Goal: Check status: Check status

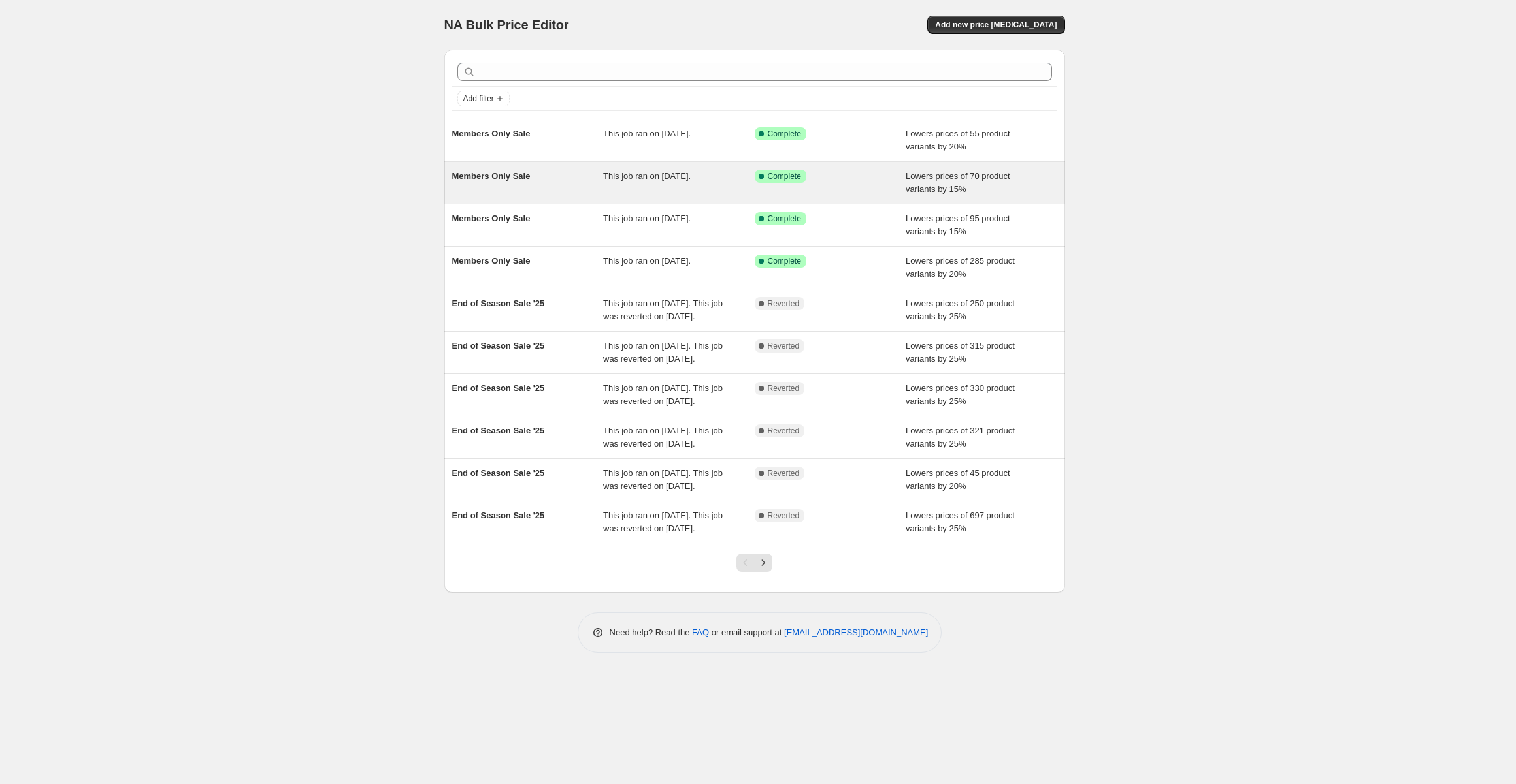
click at [665, 175] on span "This job ran on [DATE]." at bounding box center [647, 176] width 88 height 10
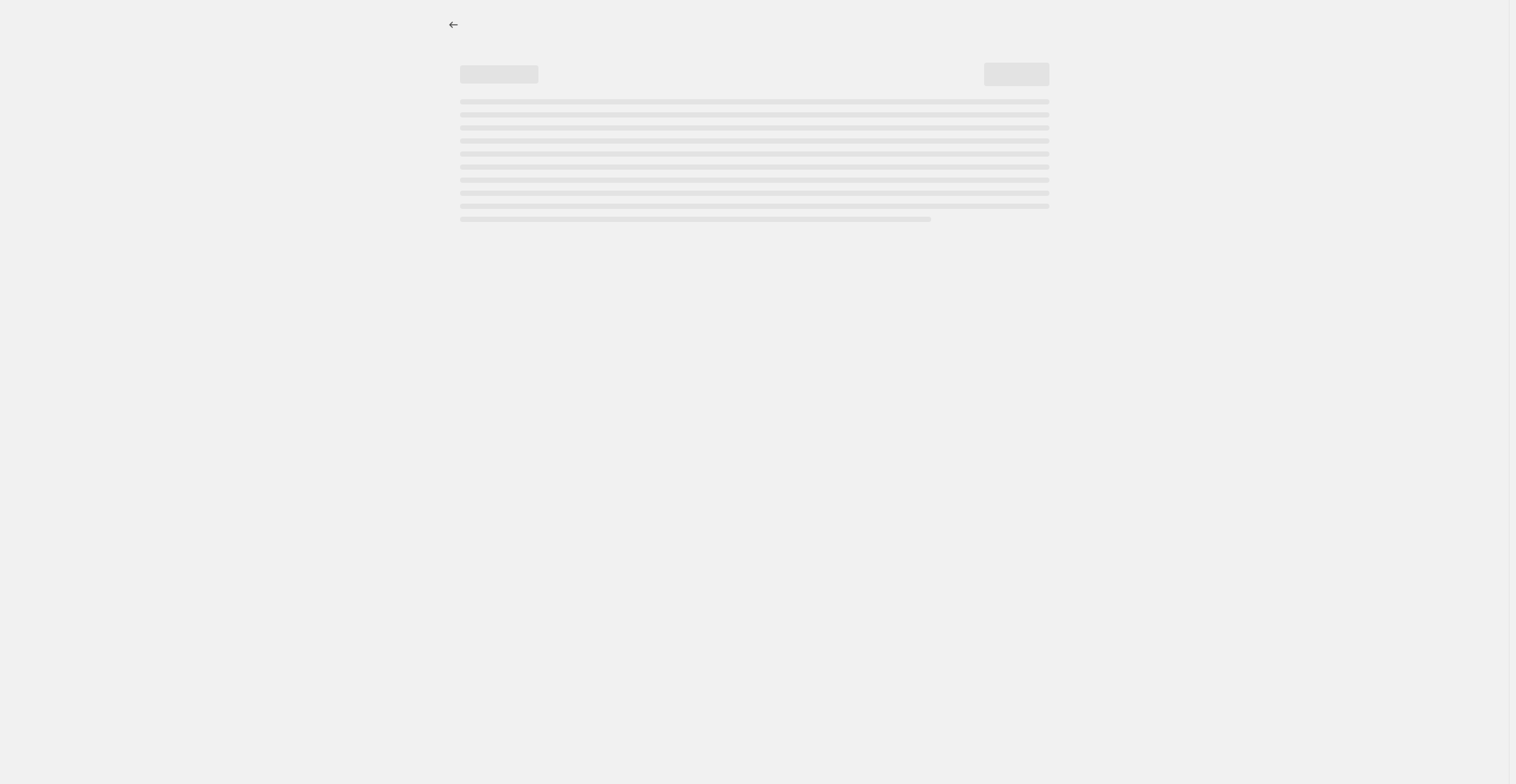
select select "percentage"
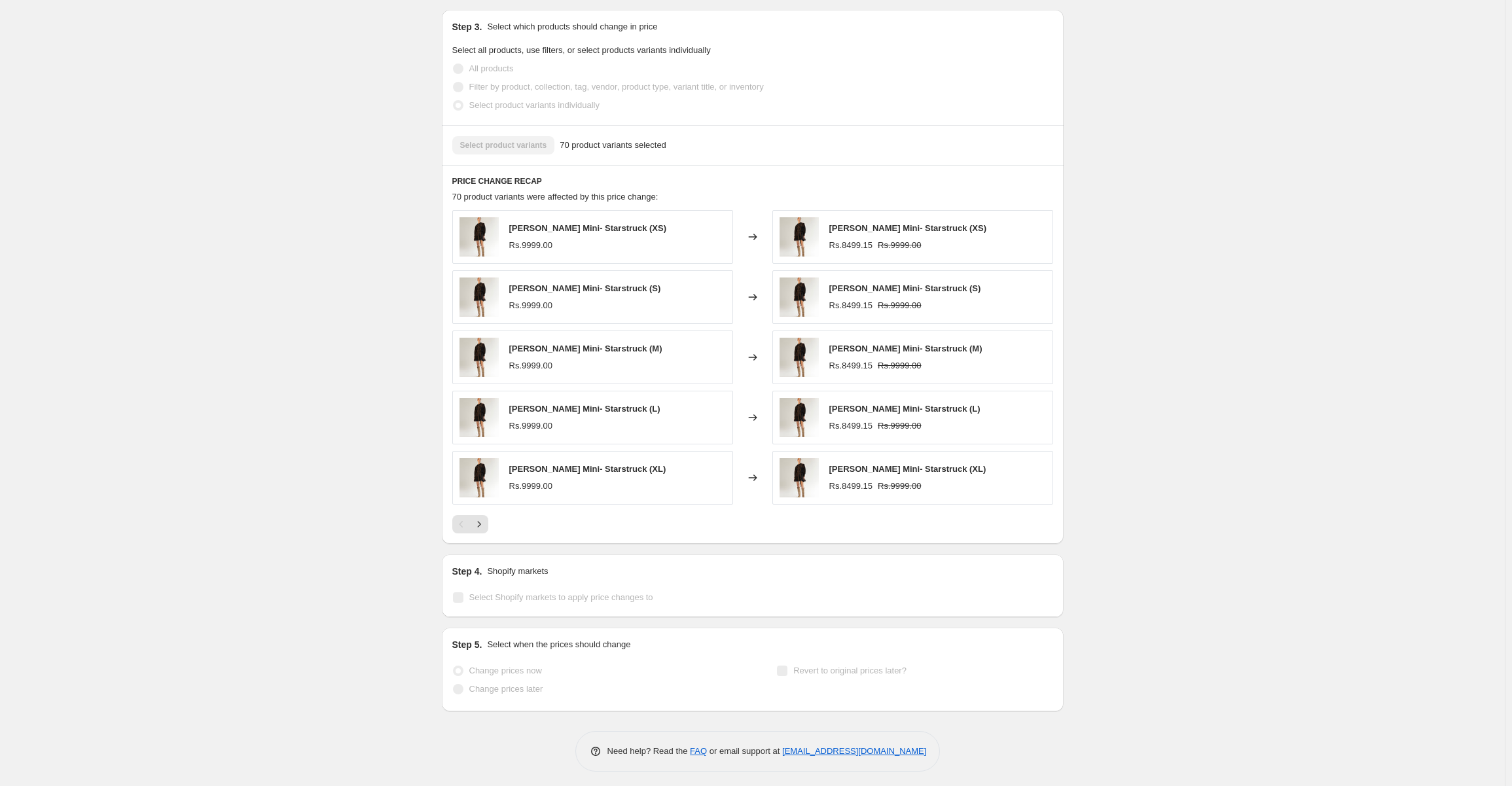
scroll to position [728, 0]
click at [483, 525] on icon "Next" at bounding box center [479, 522] width 13 height 13
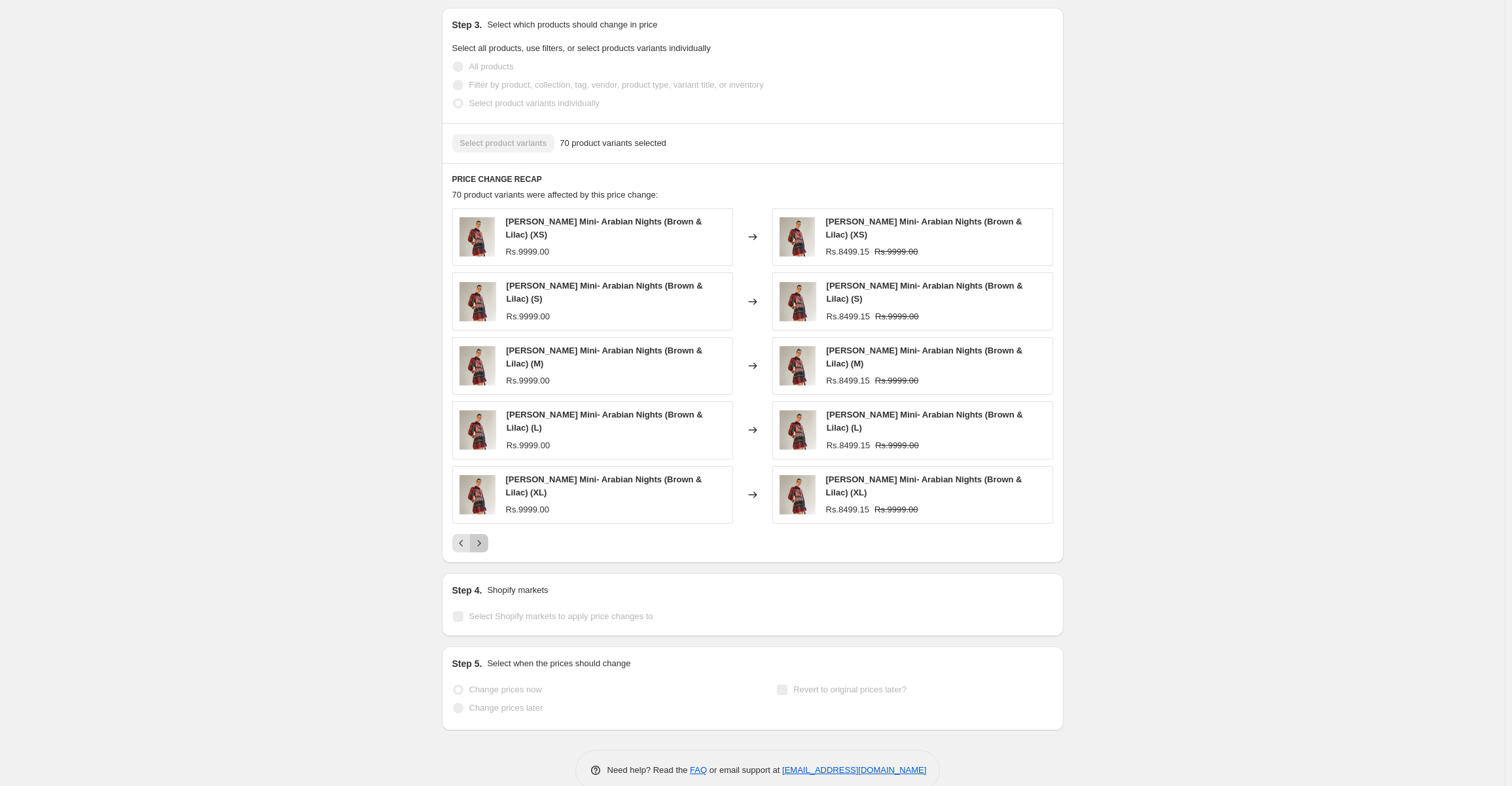
click at [480, 537] on icon "Next" at bounding box center [479, 543] width 13 height 13
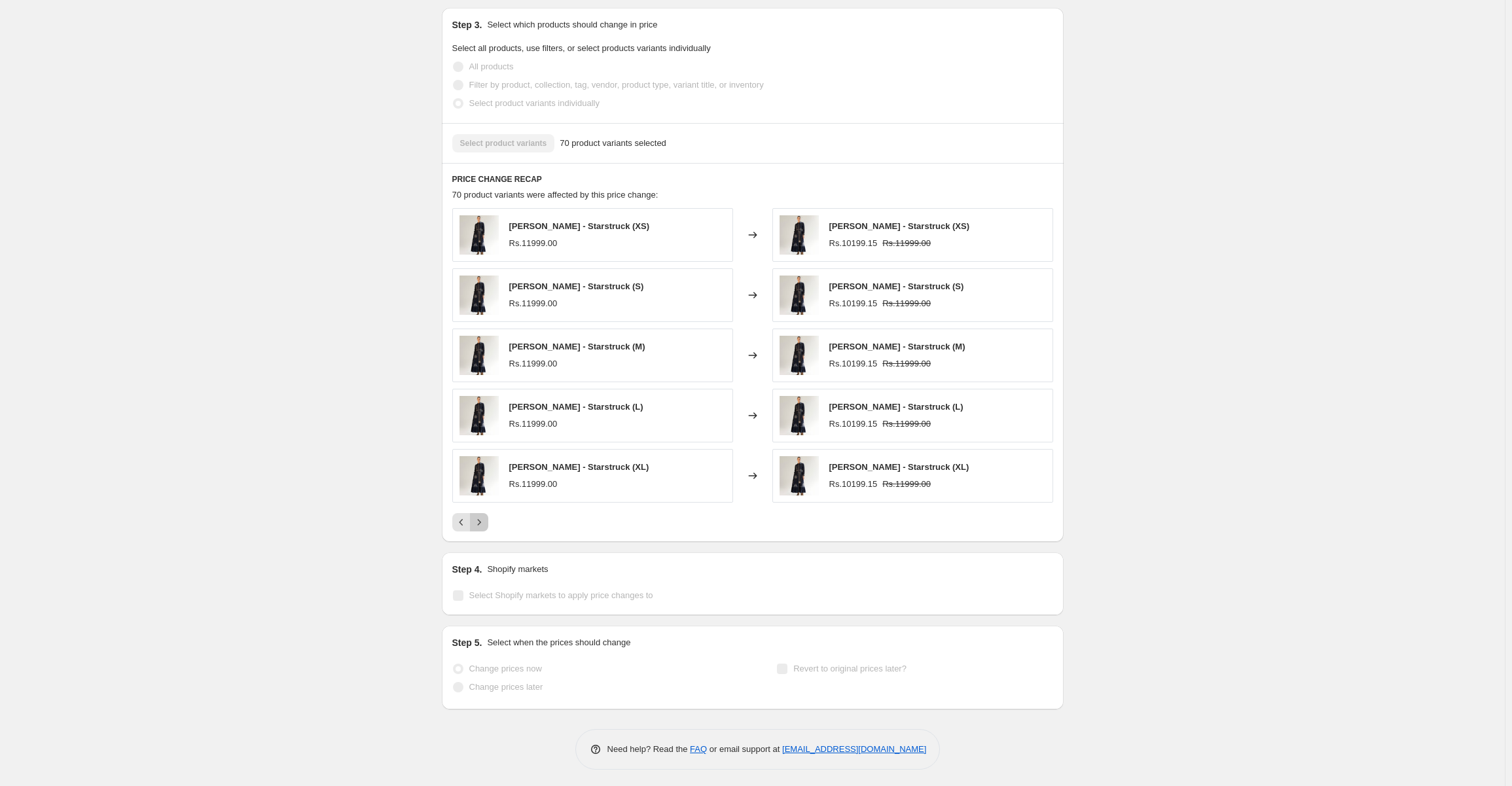
click at [480, 523] on icon "Next" at bounding box center [479, 522] width 13 height 13
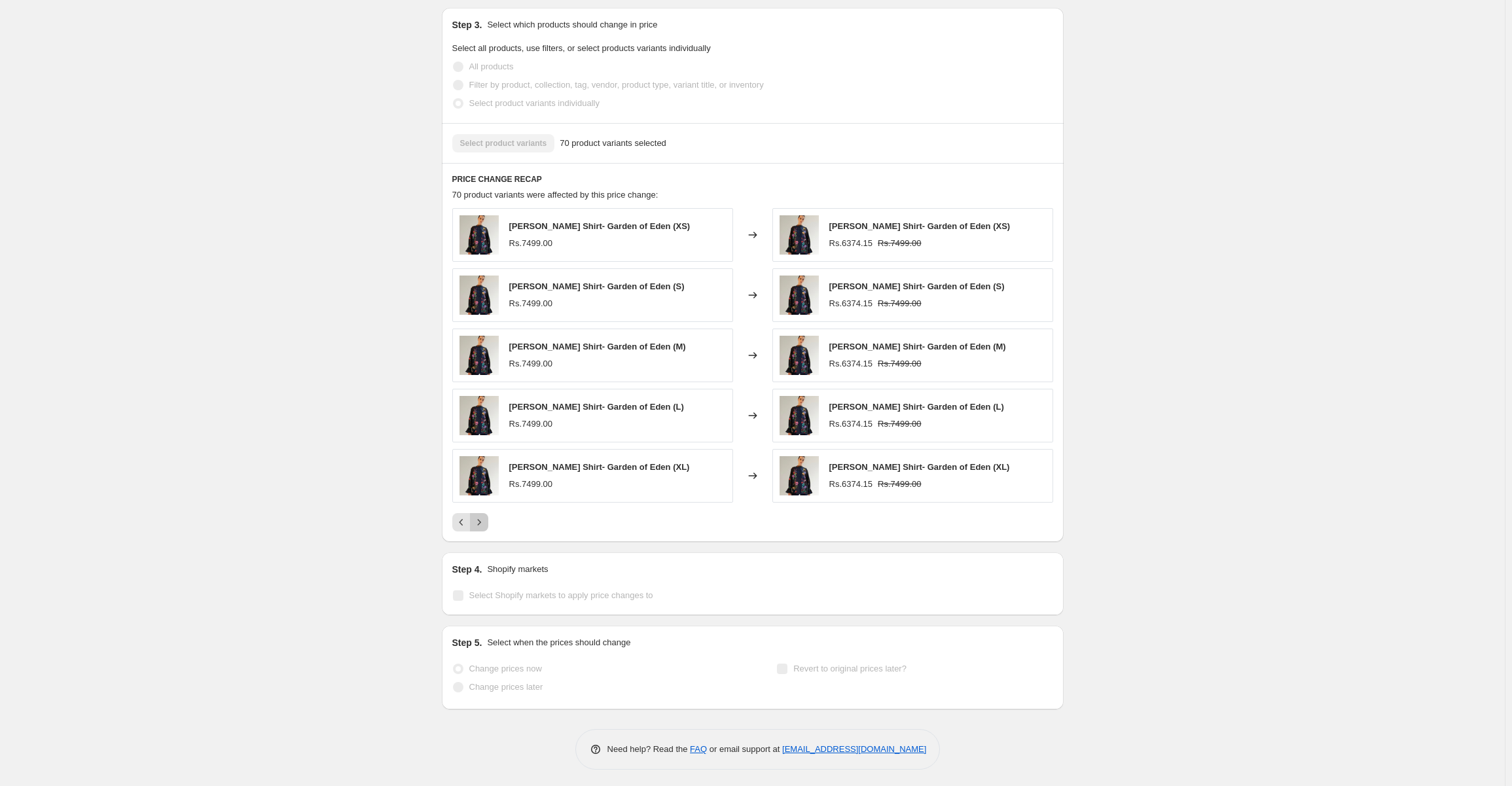
click at [483, 520] on icon "Next" at bounding box center [479, 522] width 13 height 13
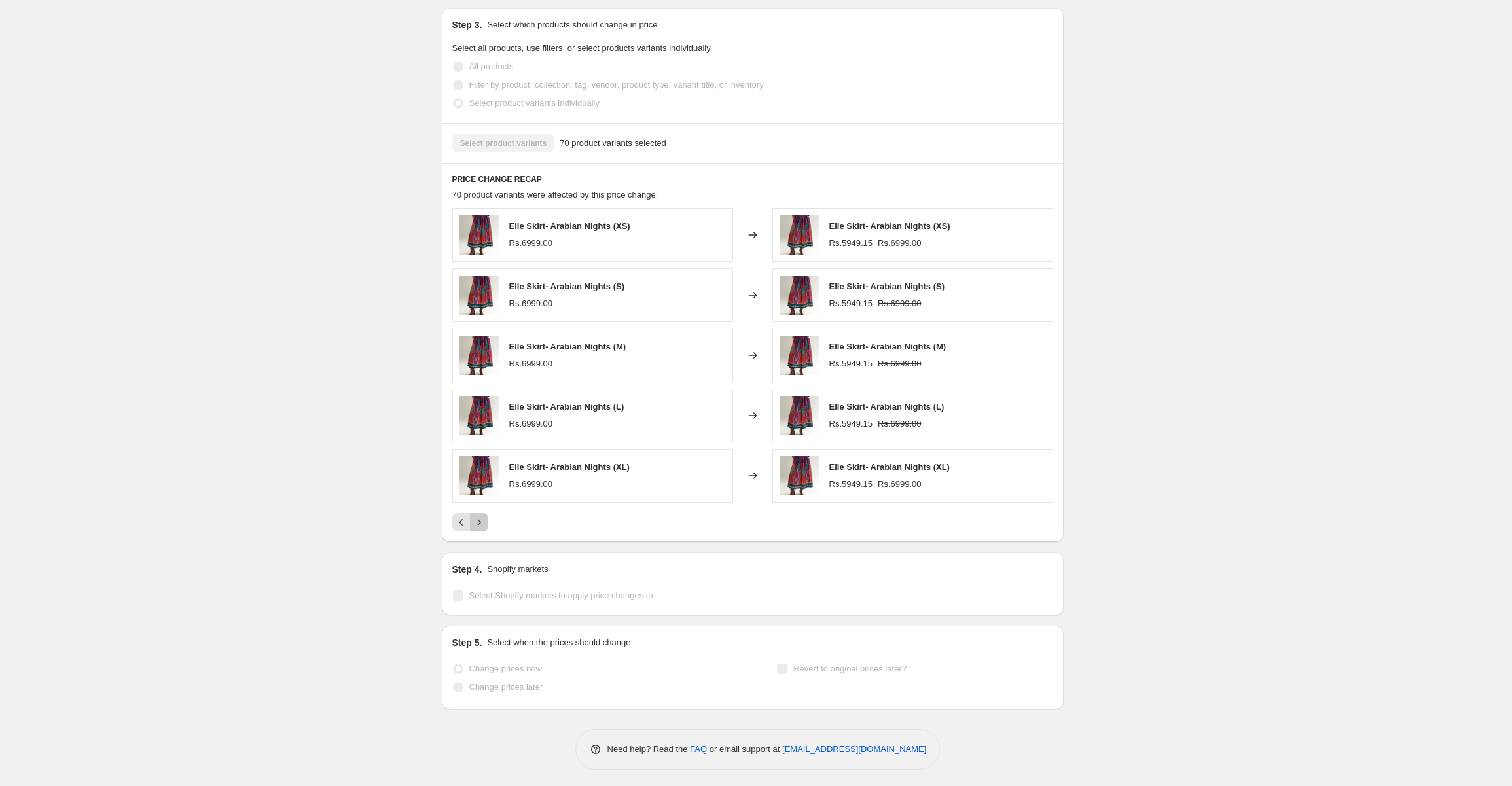
click at [483, 520] on icon "Next" at bounding box center [479, 522] width 13 height 13
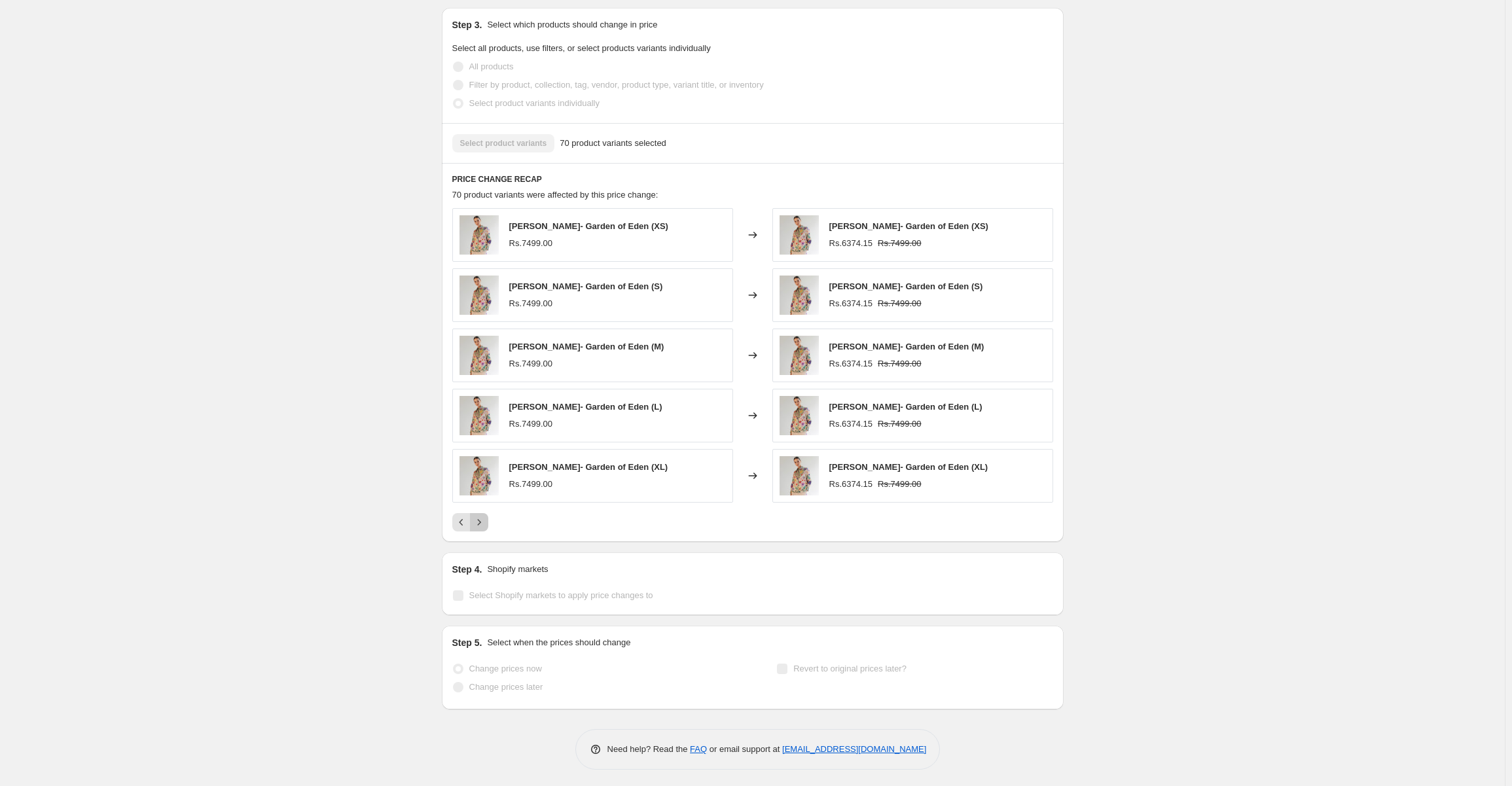
click at [480, 520] on icon "Next" at bounding box center [479, 522] width 13 height 13
click at [486, 527] on button "Next" at bounding box center [479, 522] width 18 height 18
click at [486, 522] on icon "Next" at bounding box center [479, 522] width 13 height 13
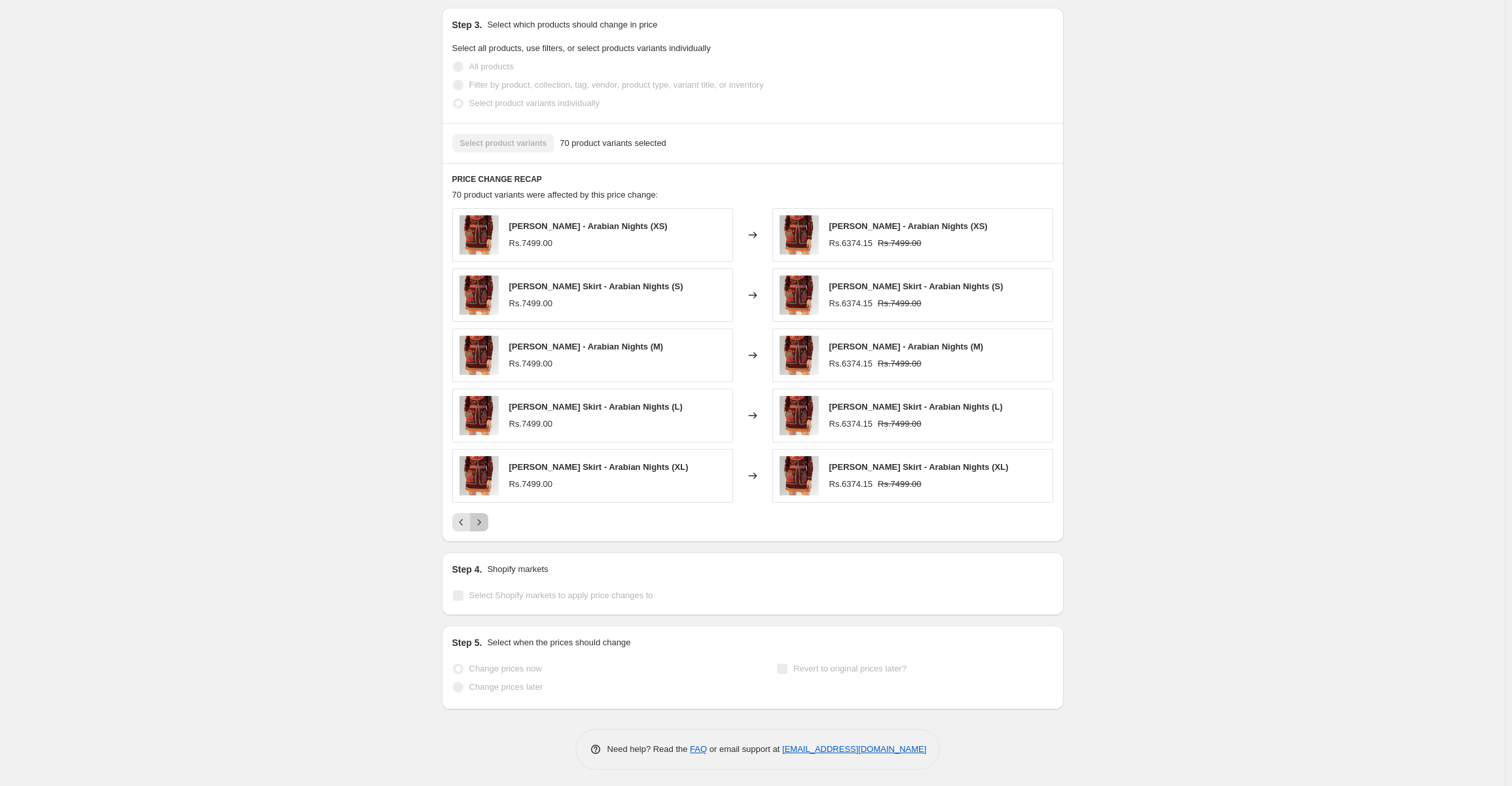
click at [486, 523] on icon "Next" at bounding box center [479, 522] width 13 height 13
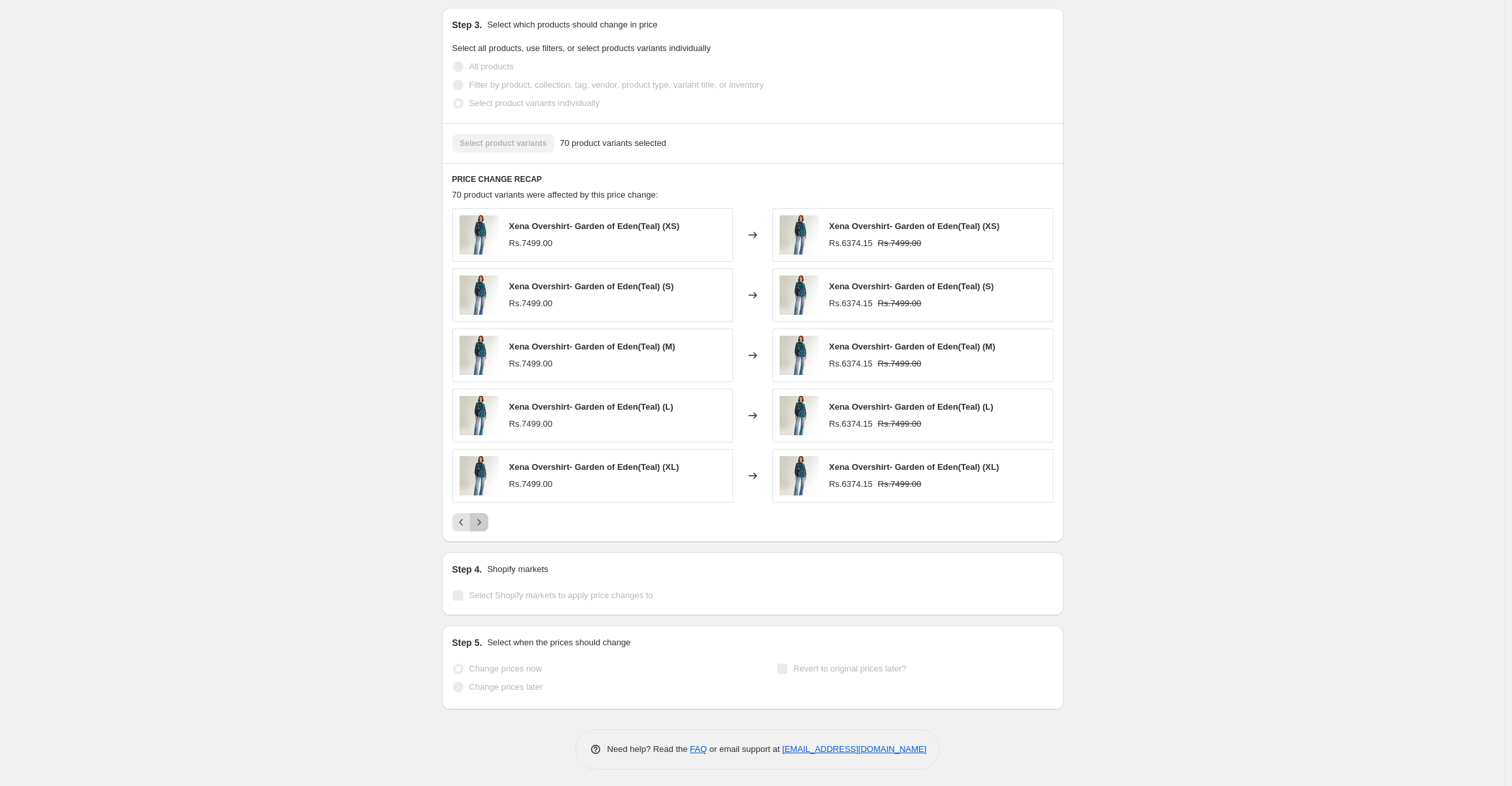
click at [486, 523] on icon "Next" at bounding box center [479, 522] width 13 height 13
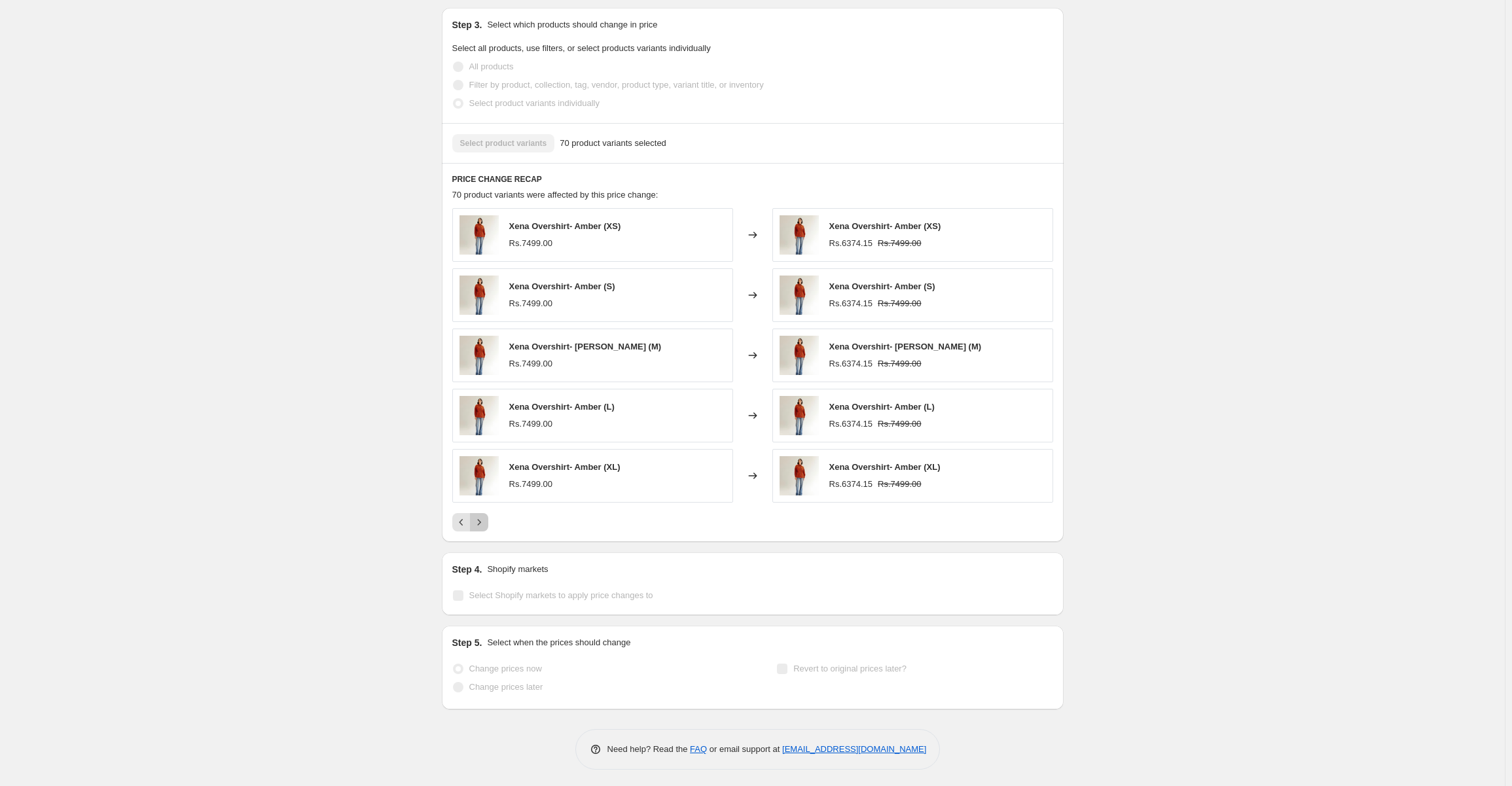
click at [486, 523] on icon "Next" at bounding box center [479, 522] width 13 height 13
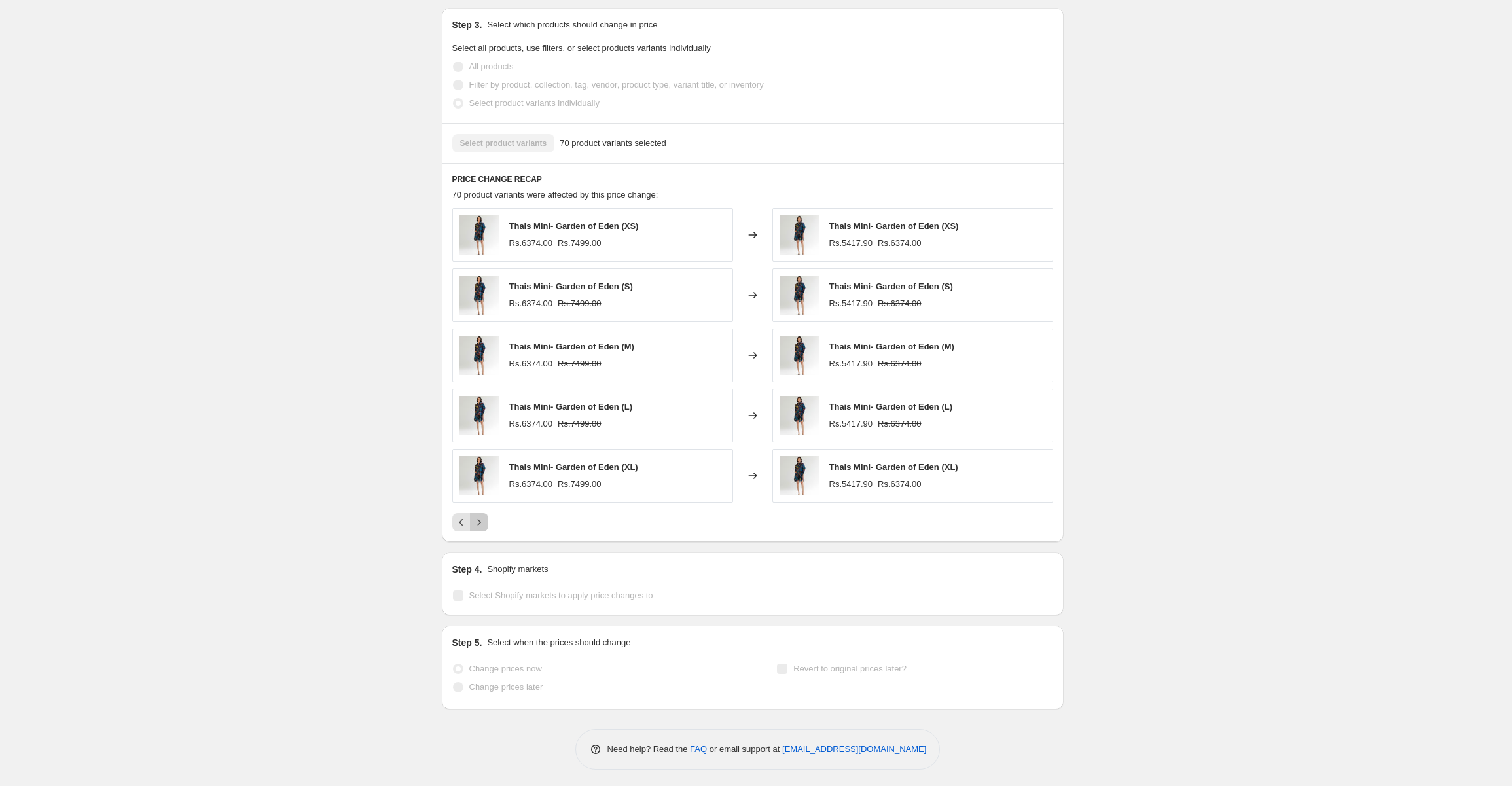
click at [486, 516] on icon "Next" at bounding box center [479, 522] width 13 height 13
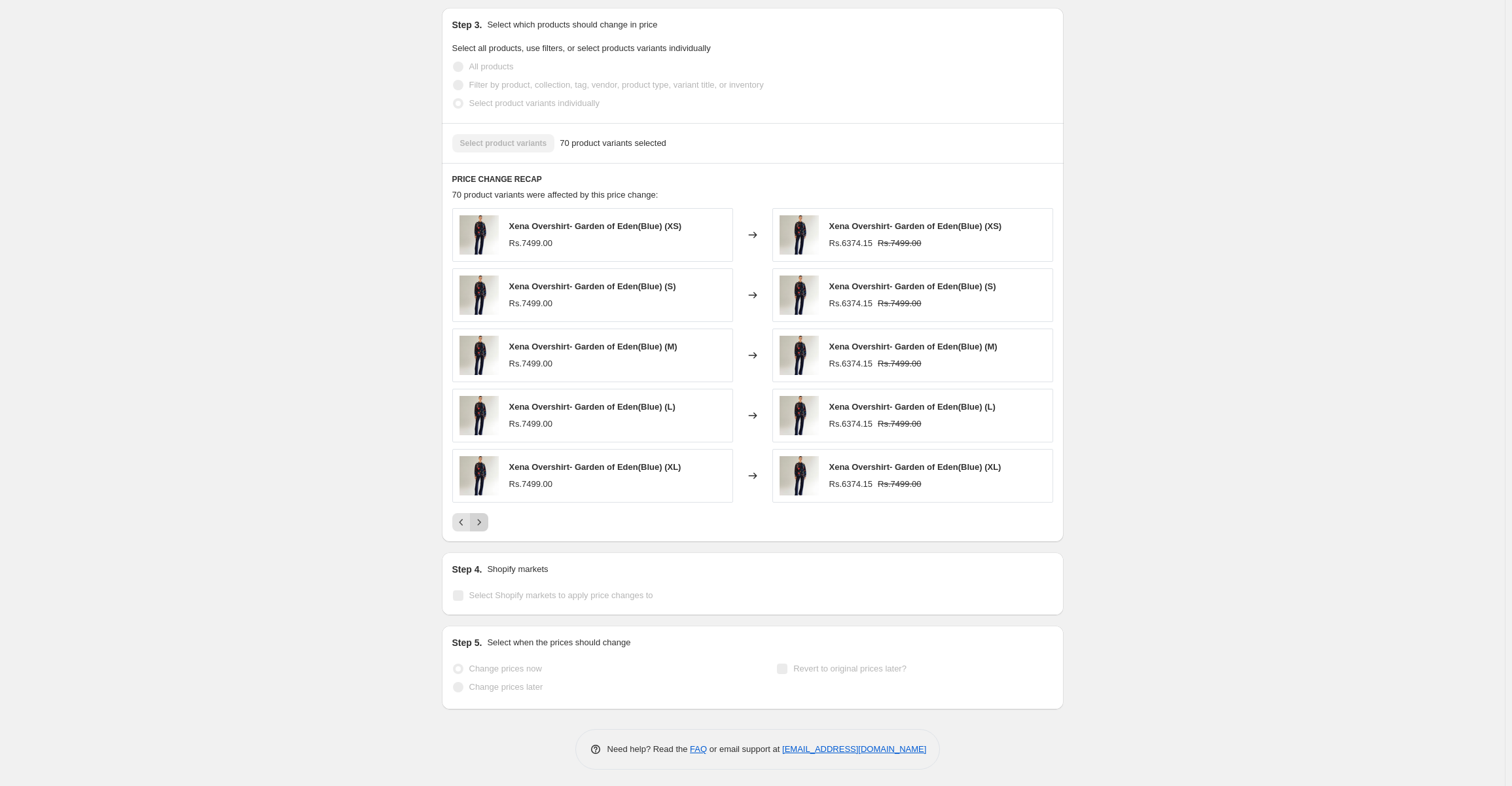
click at [486, 521] on icon "Next" at bounding box center [479, 522] width 13 height 13
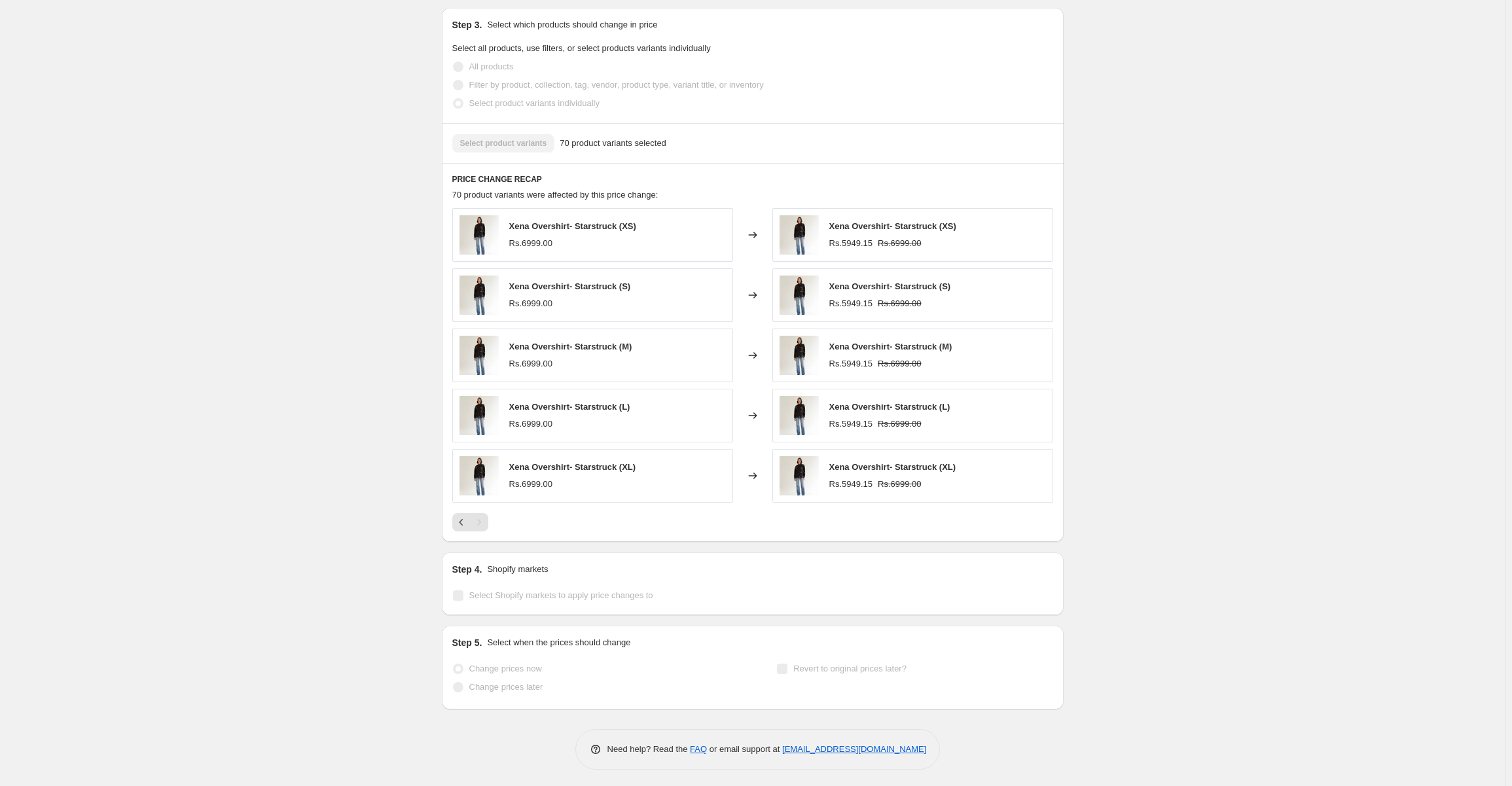
click at [484, 518] on div "Pagination" at bounding box center [479, 522] width 18 height 18
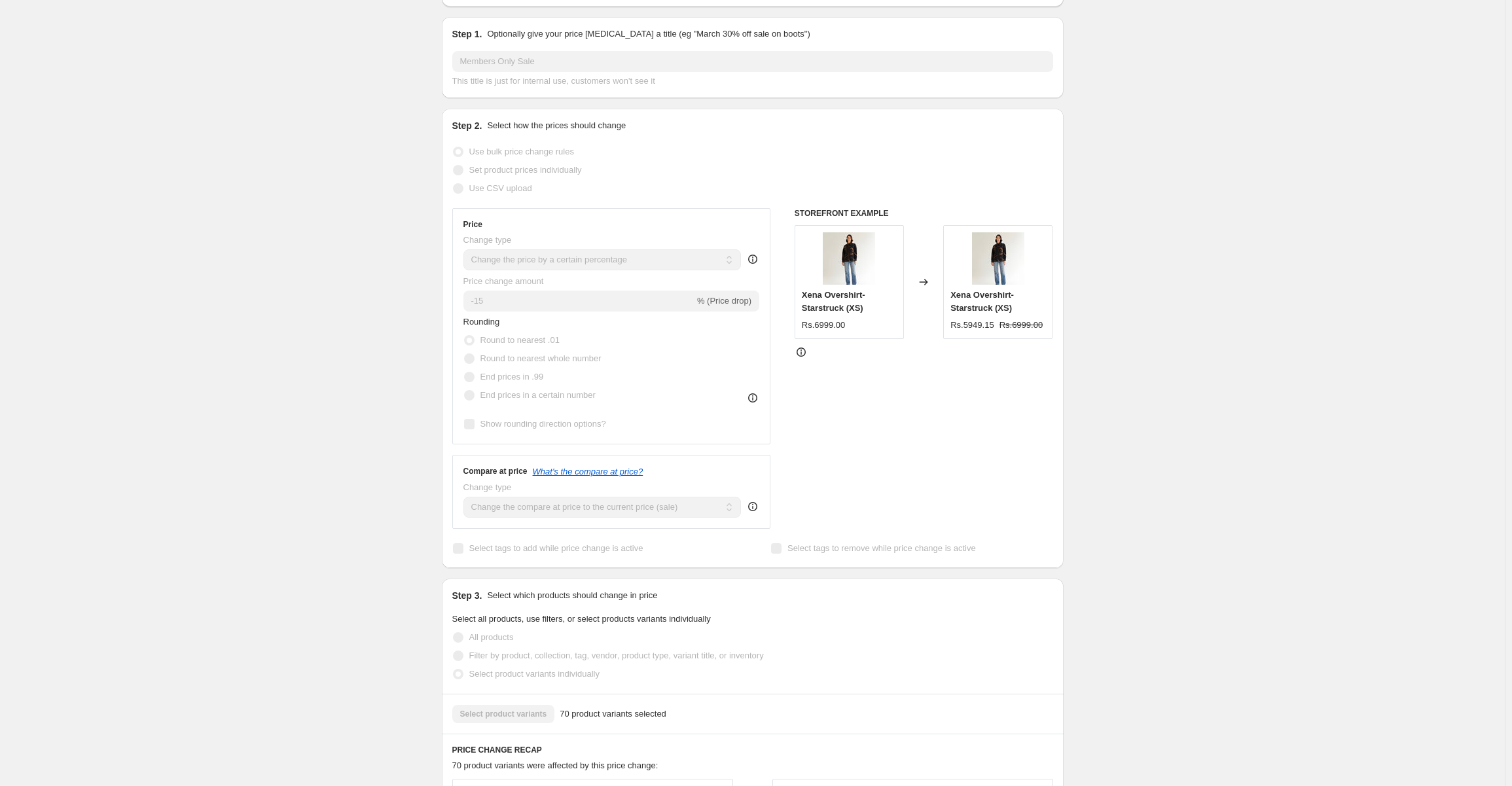
scroll to position [0, 0]
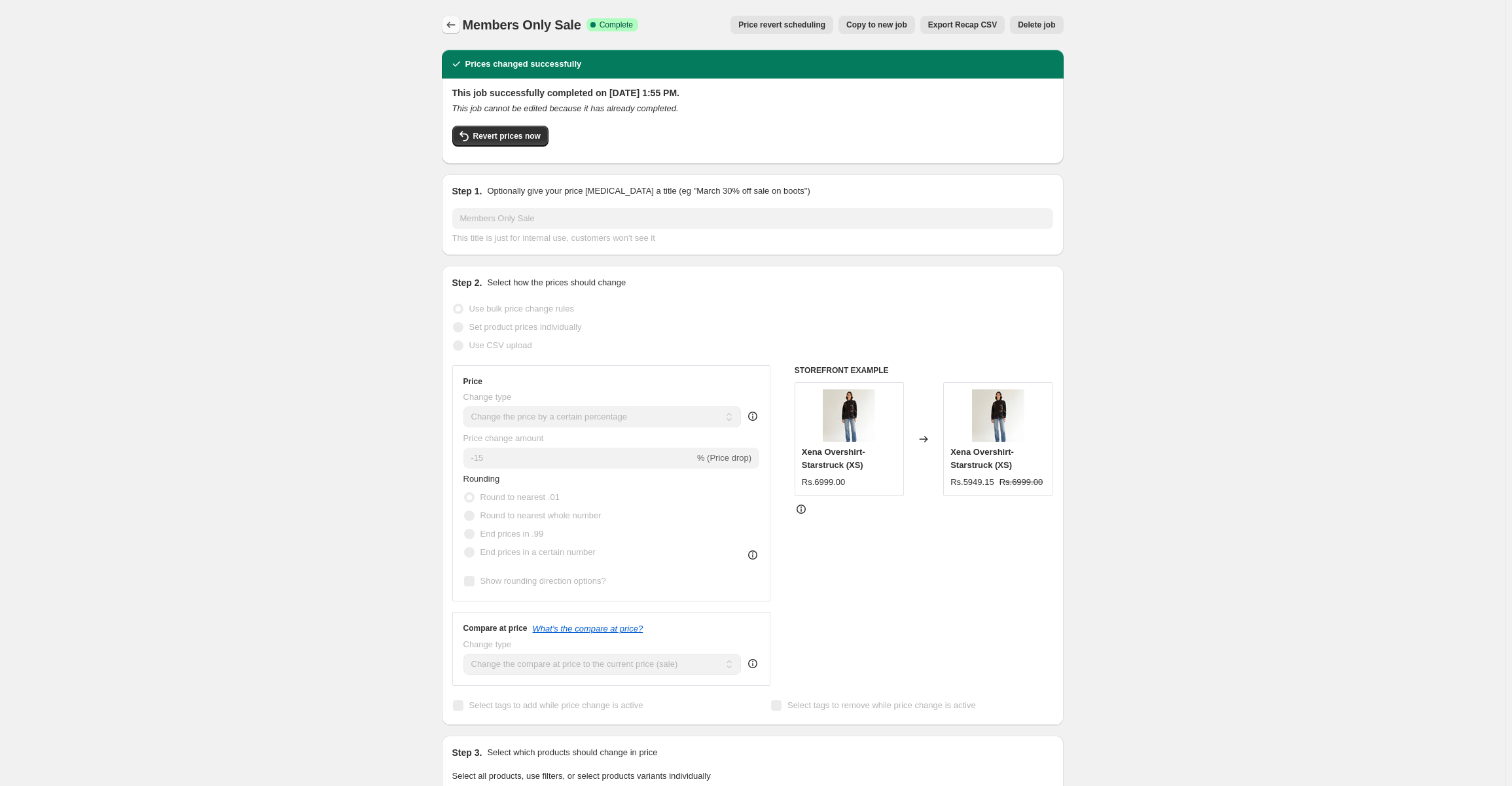
click at [460, 20] on button "Price change jobs" at bounding box center [450, 25] width 18 height 18
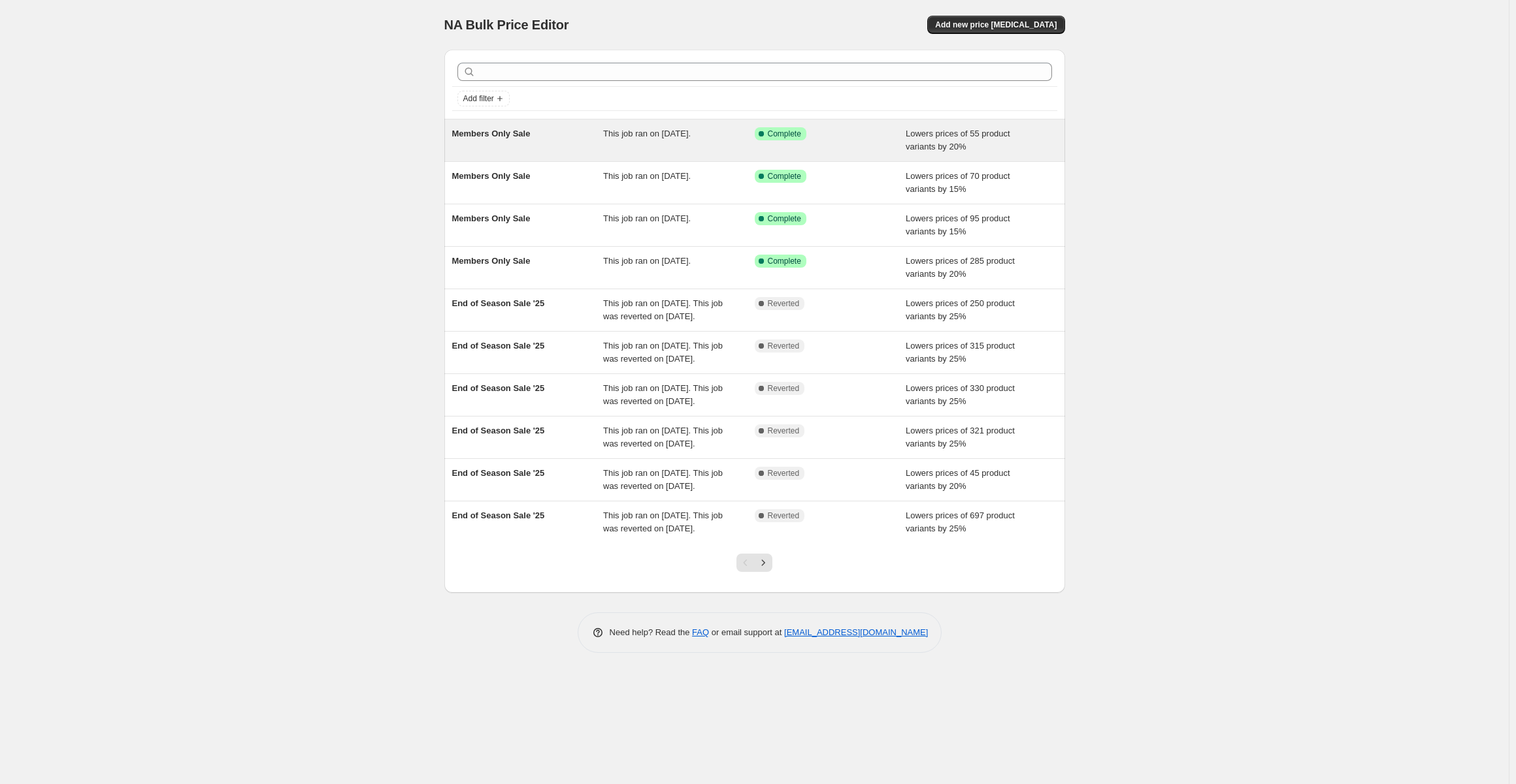
click at [598, 138] on div "Members Only Sale" at bounding box center [528, 141] width 152 height 26
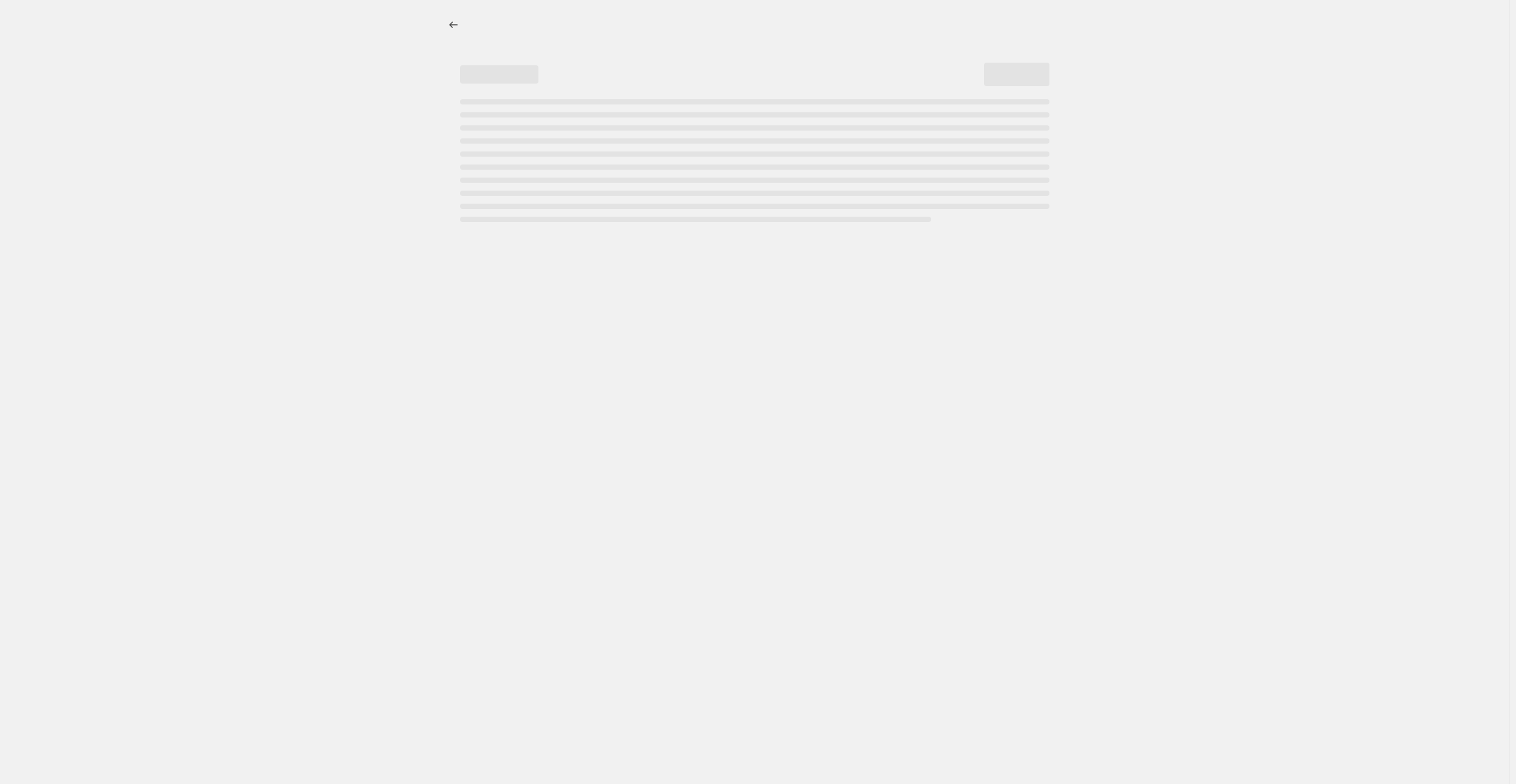
select select "percentage"
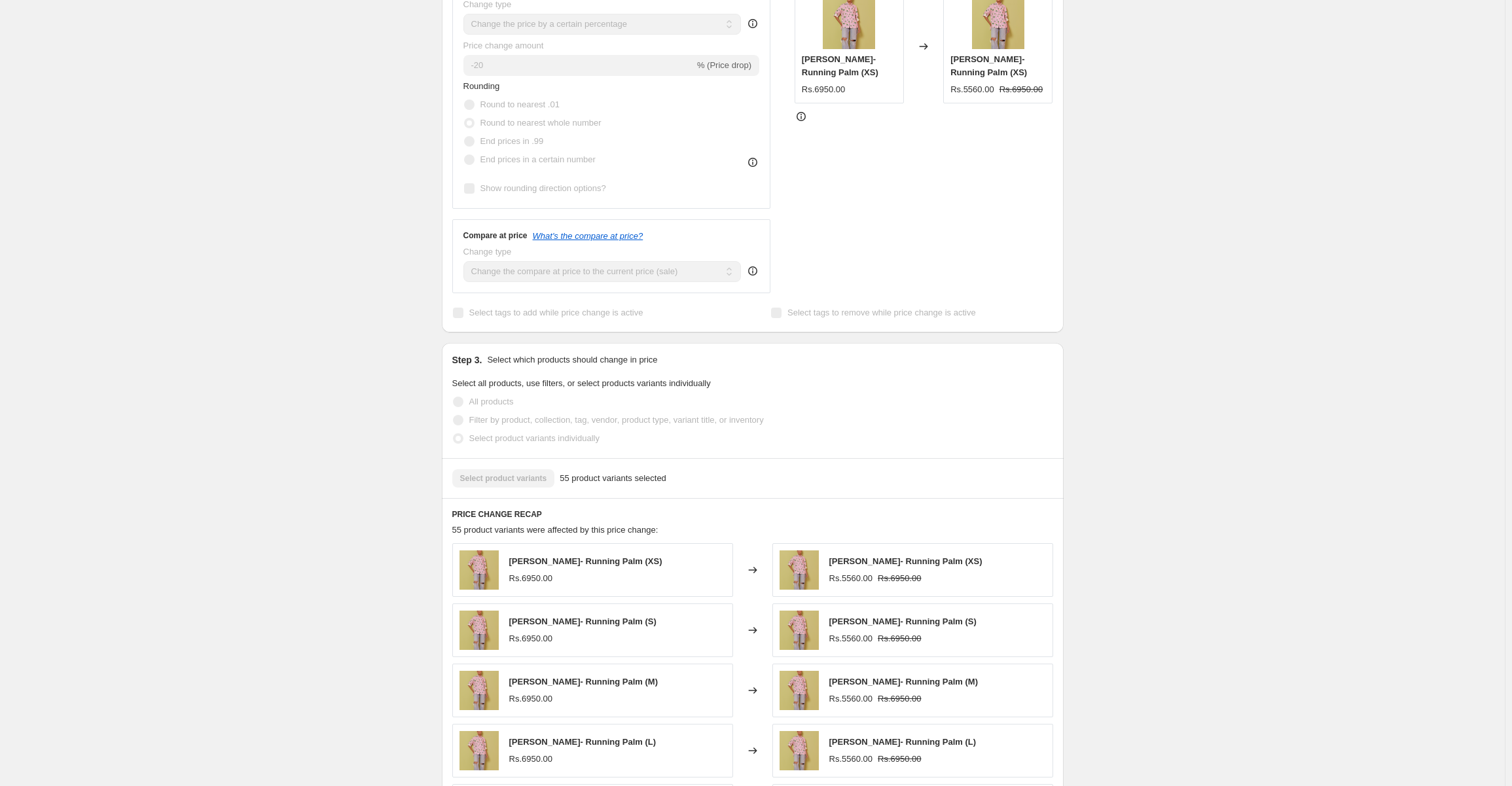
scroll to position [728, 0]
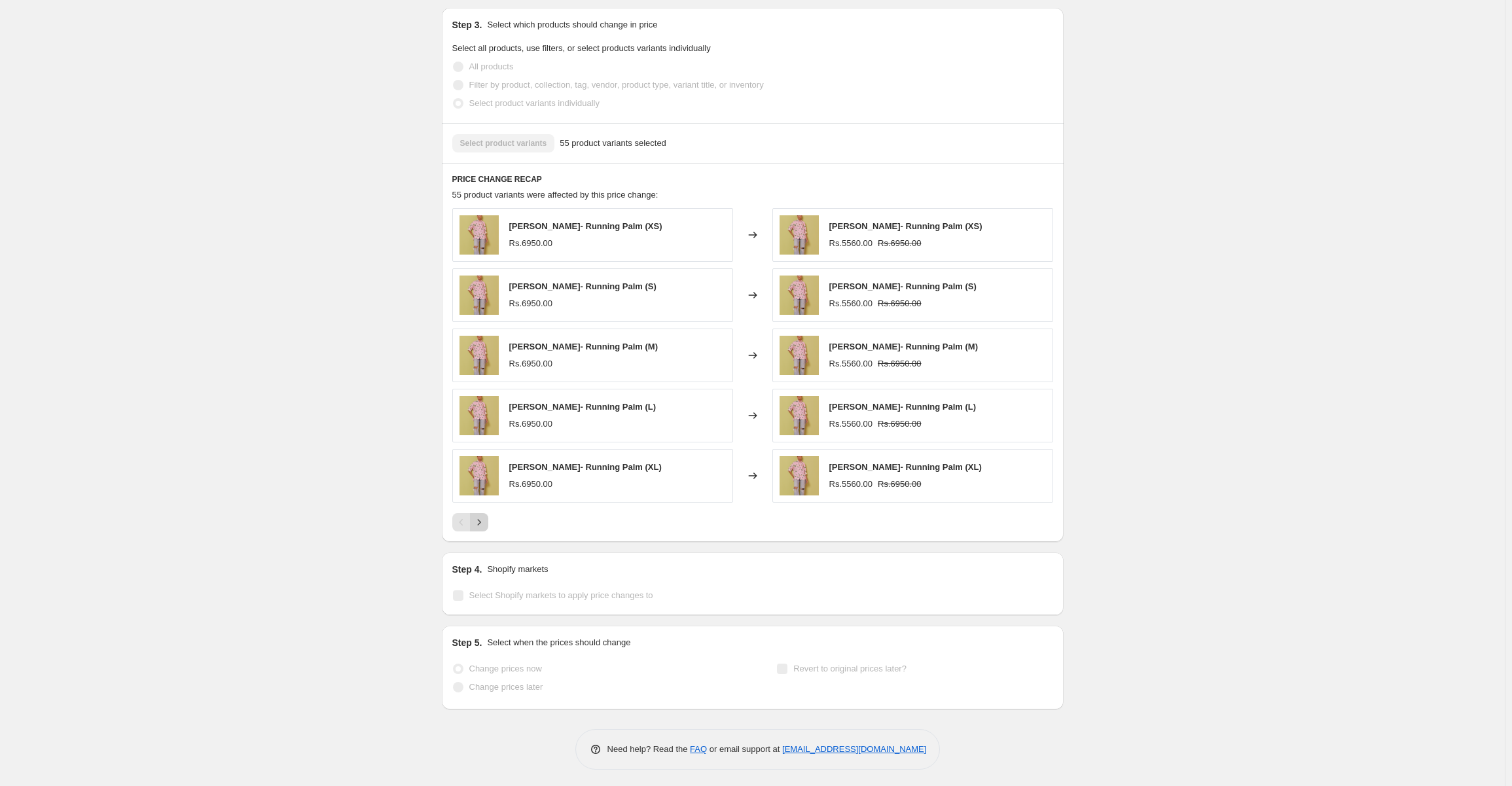
click at [480, 520] on icon "Next" at bounding box center [479, 522] width 4 height 6
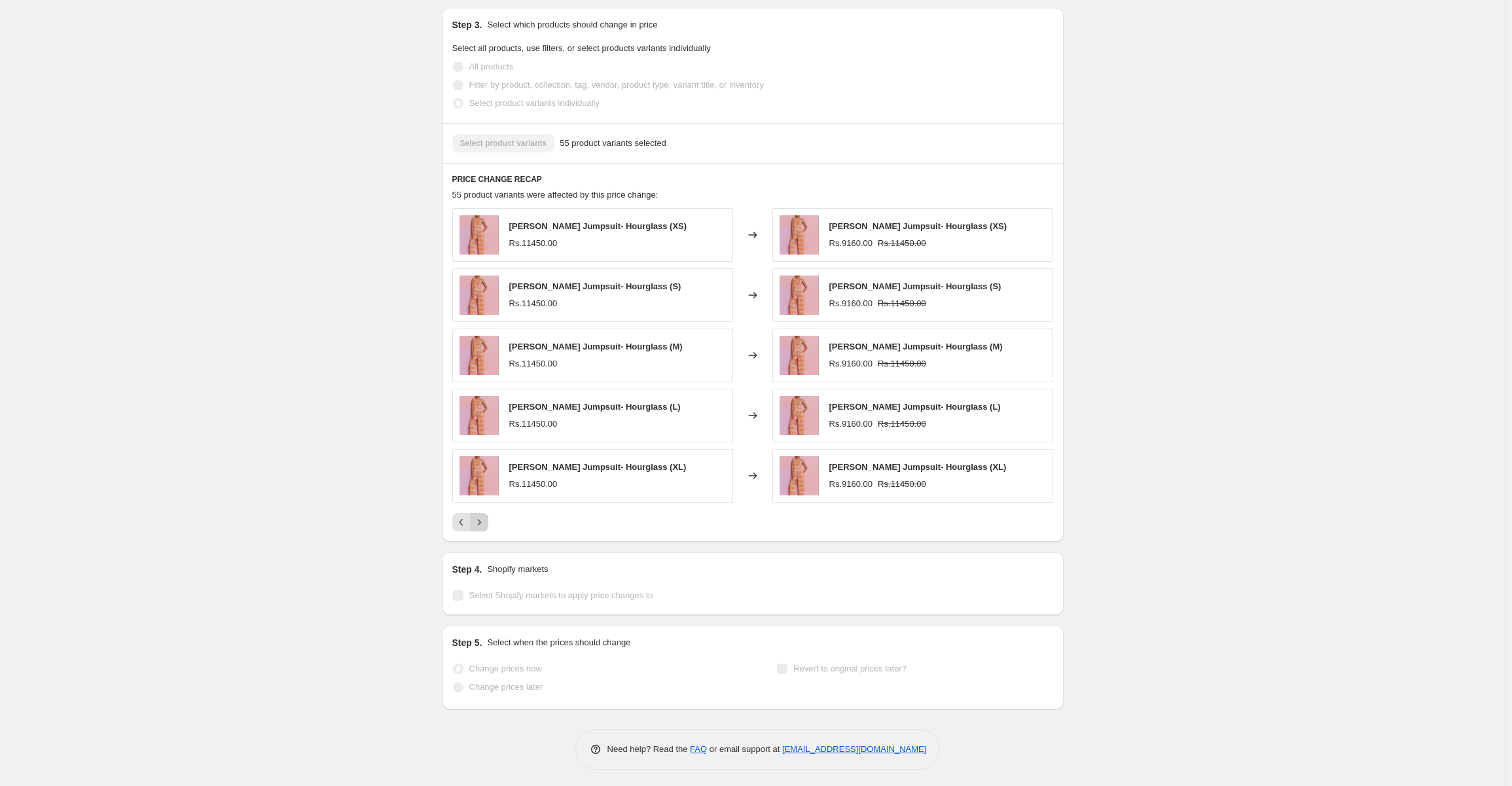
click at [480, 520] on icon "Next" at bounding box center [479, 522] width 4 height 6
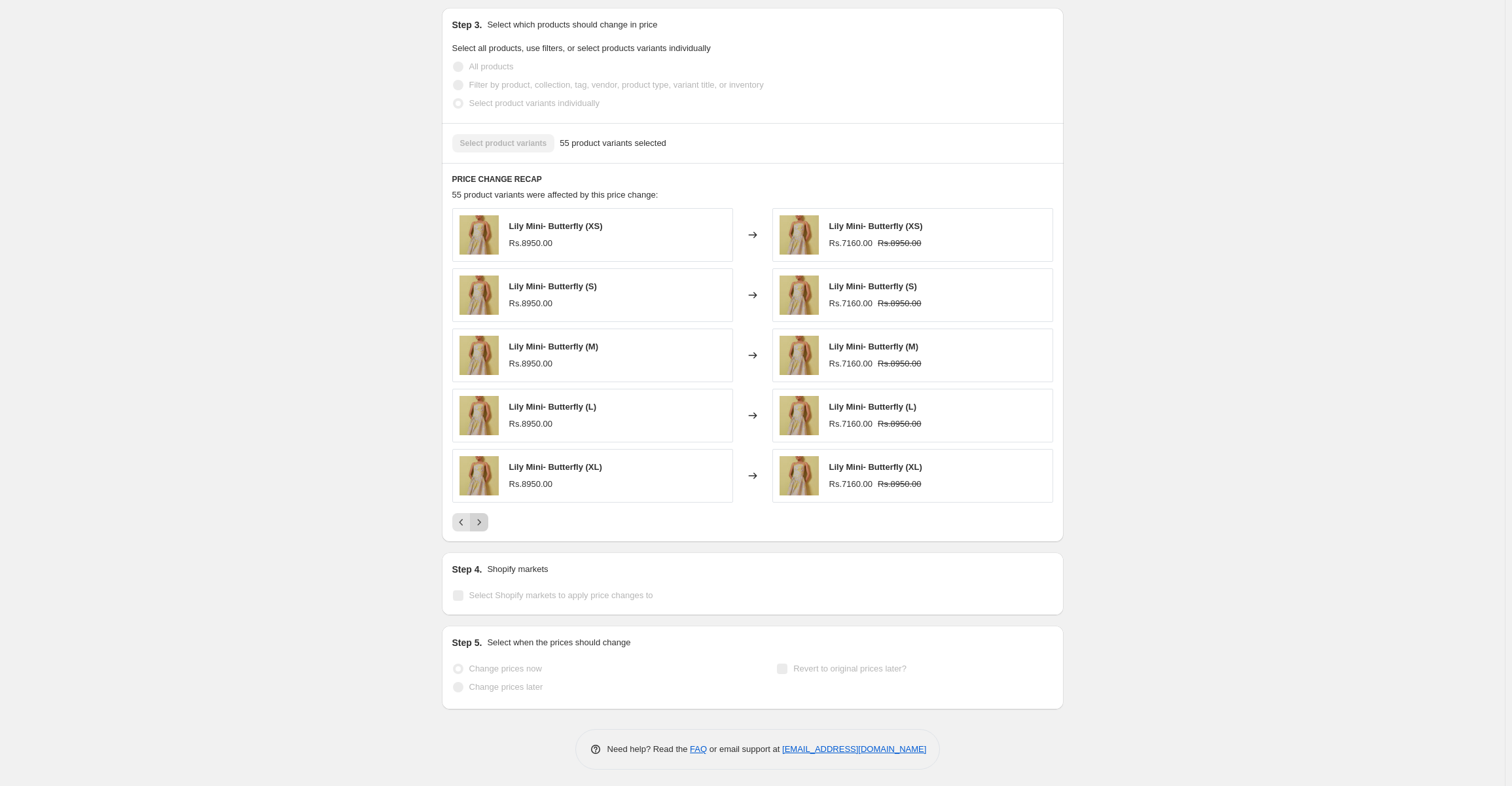
click at [486, 521] on icon "Next" at bounding box center [479, 522] width 13 height 13
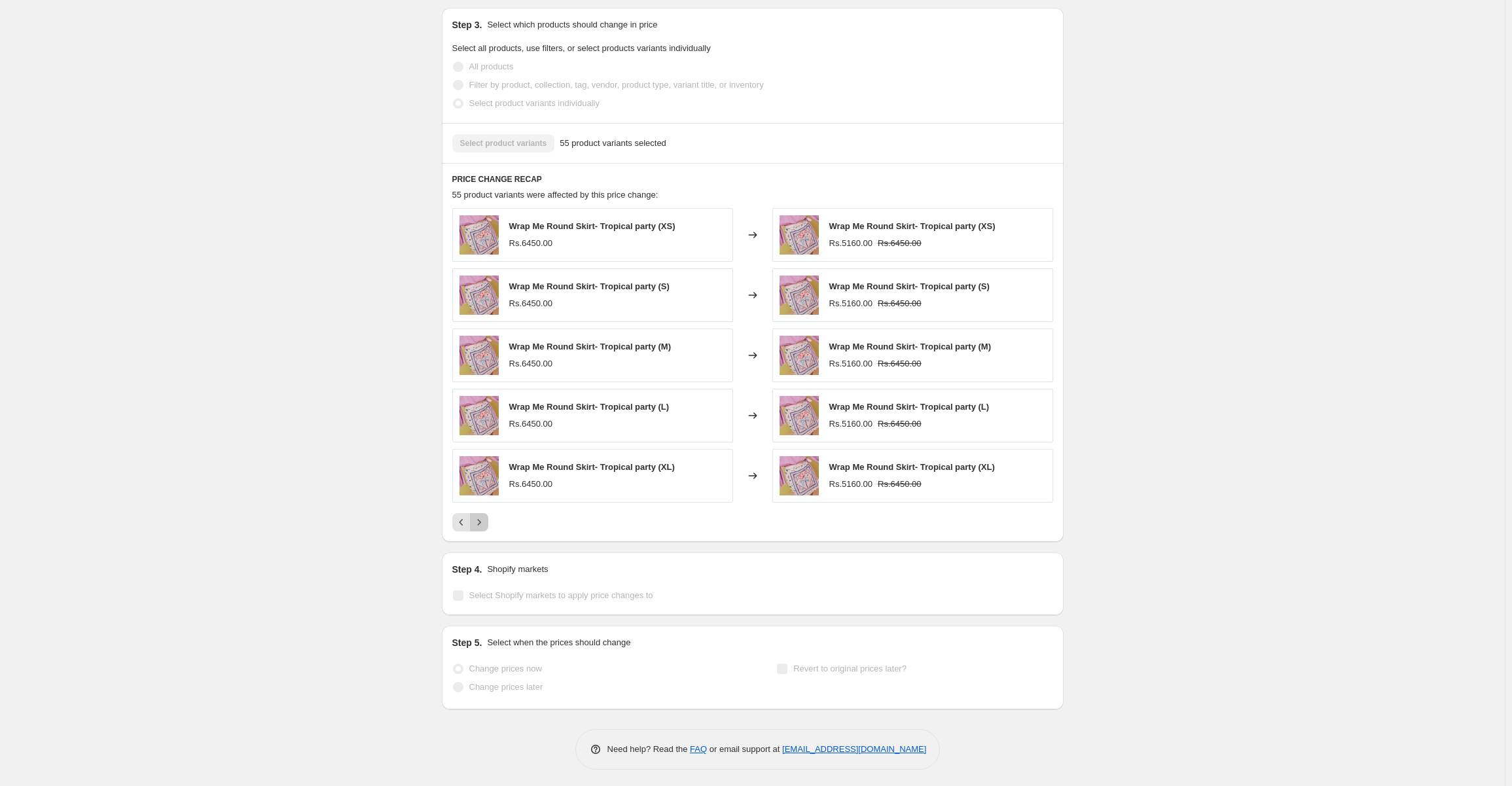
click at [486, 521] on icon "Next" at bounding box center [479, 522] width 13 height 13
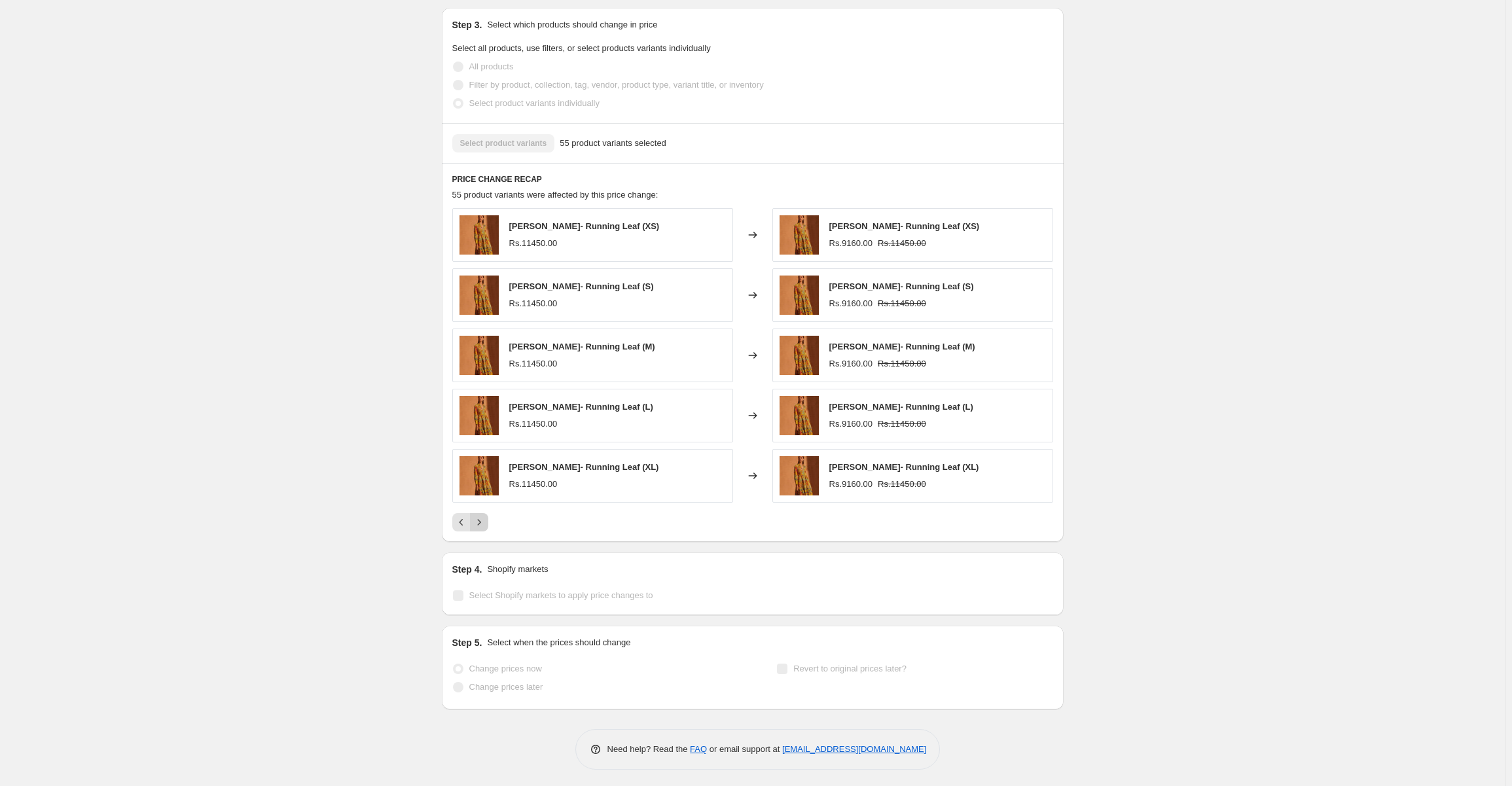
click at [480, 519] on icon "Next" at bounding box center [479, 522] width 4 height 6
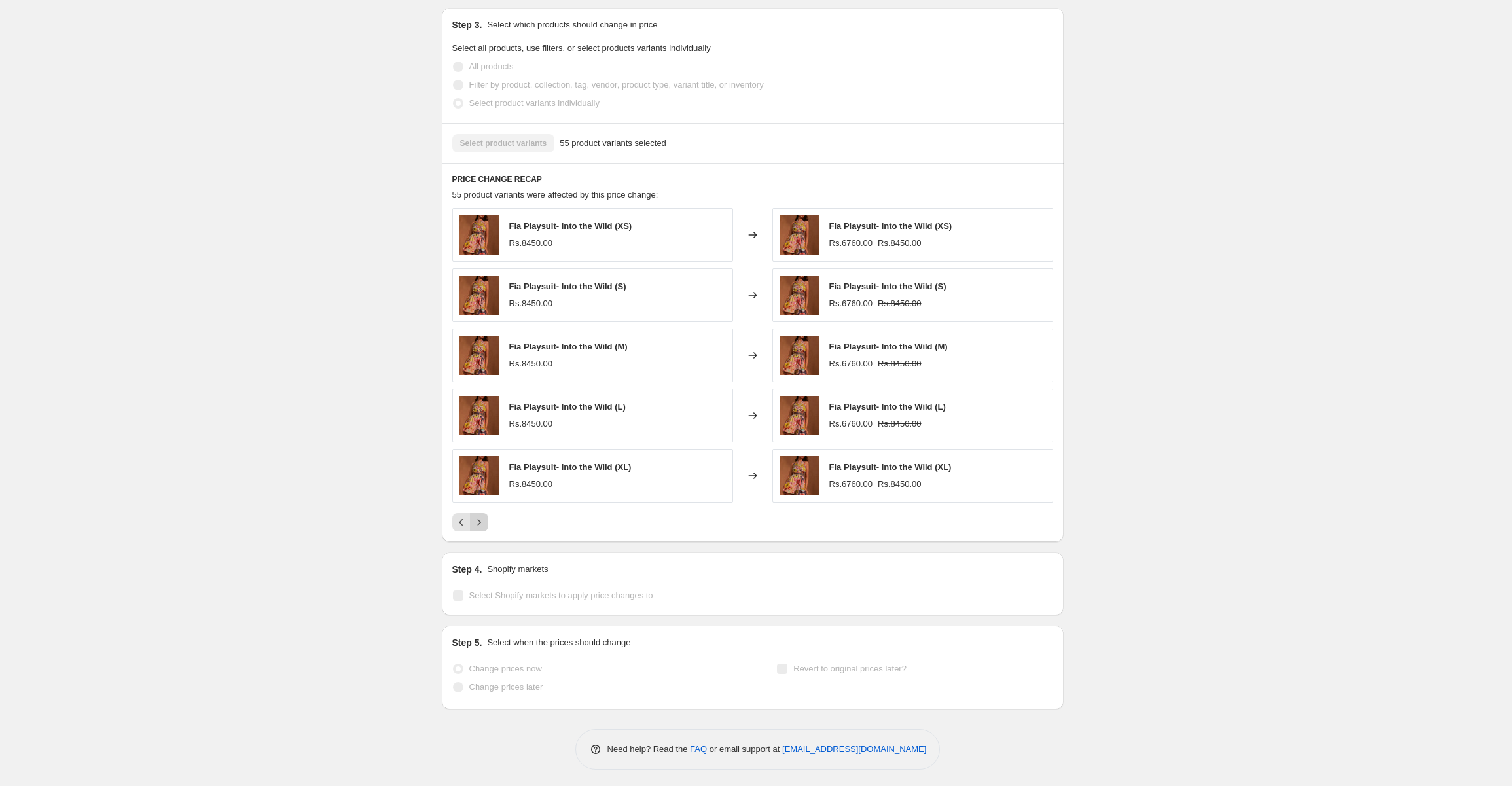
click at [480, 516] on icon "Next" at bounding box center [479, 522] width 13 height 13
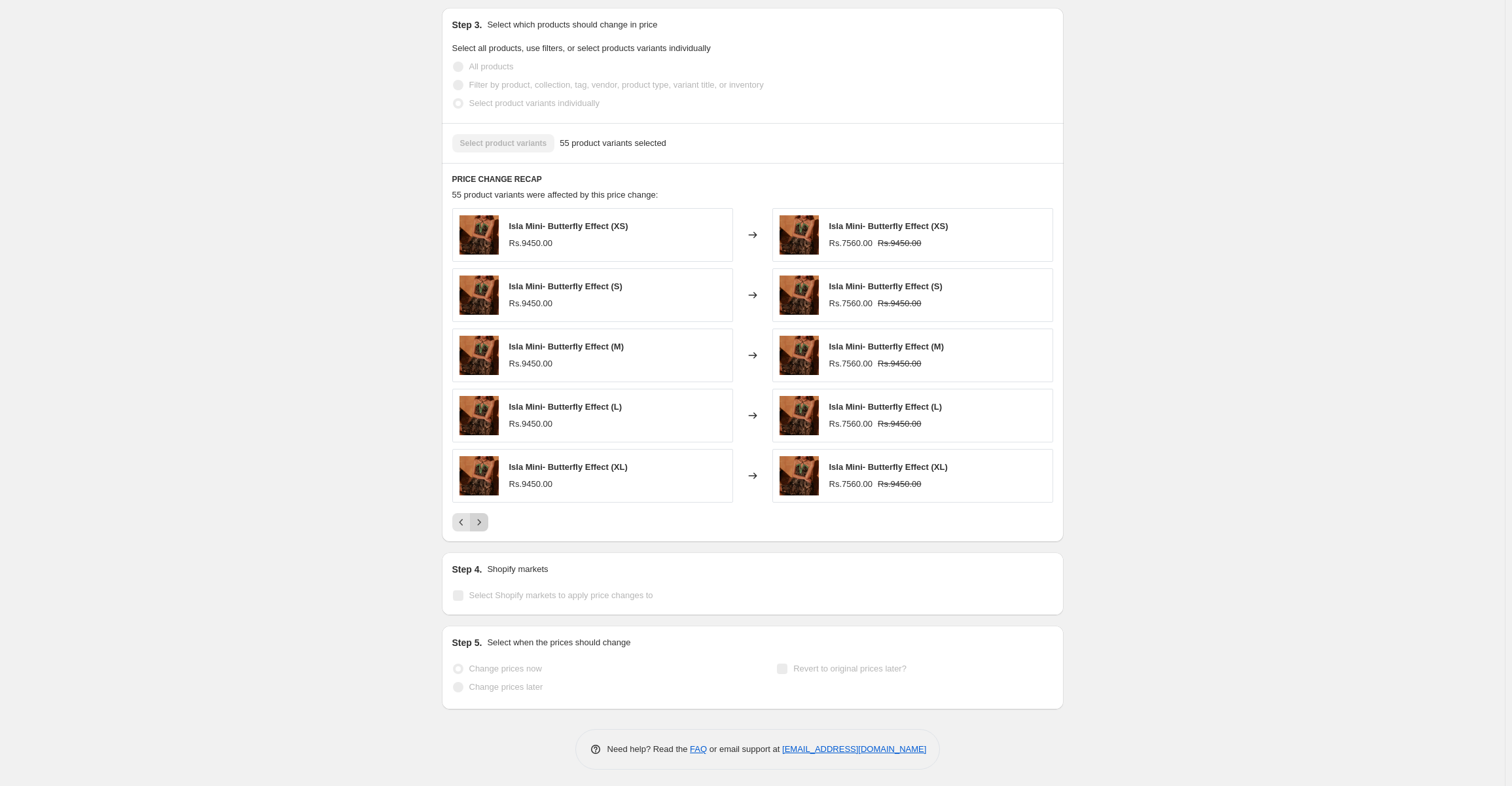
click at [484, 517] on icon "Next" at bounding box center [479, 522] width 13 height 13
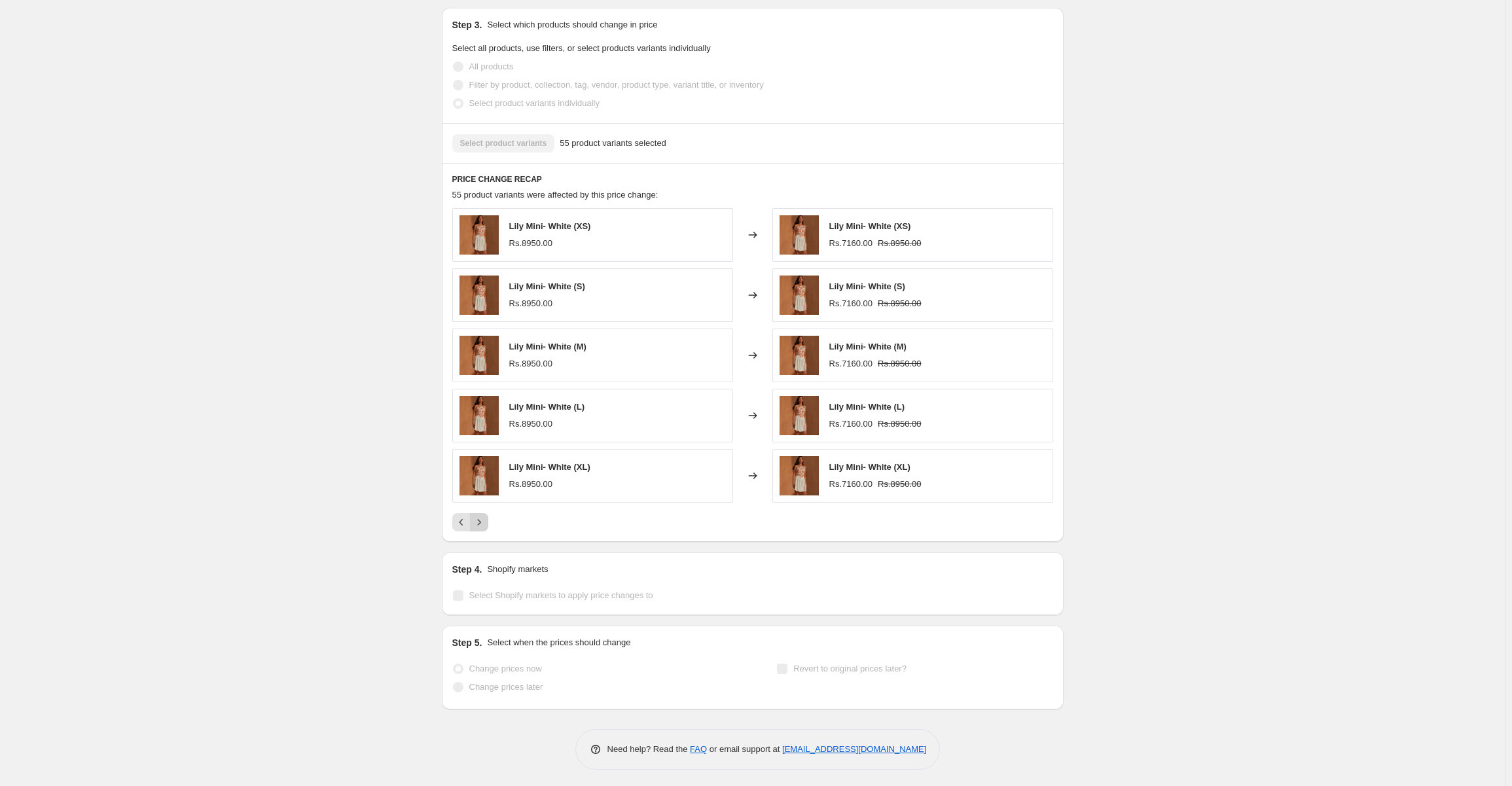
click at [484, 517] on icon "Next" at bounding box center [479, 522] width 13 height 13
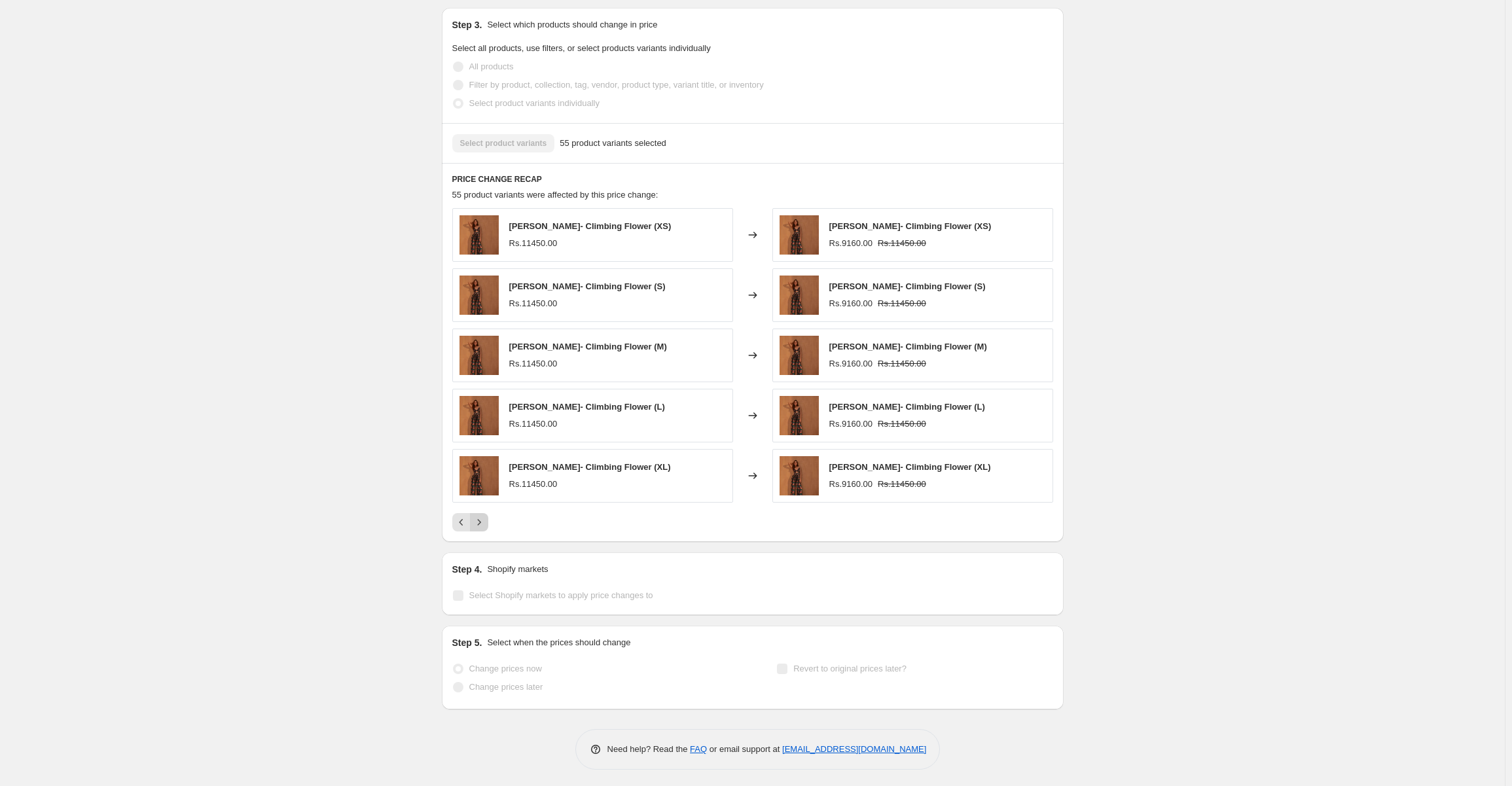
click at [484, 517] on icon "Next" at bounding box center [479, 522] width 13 height 13
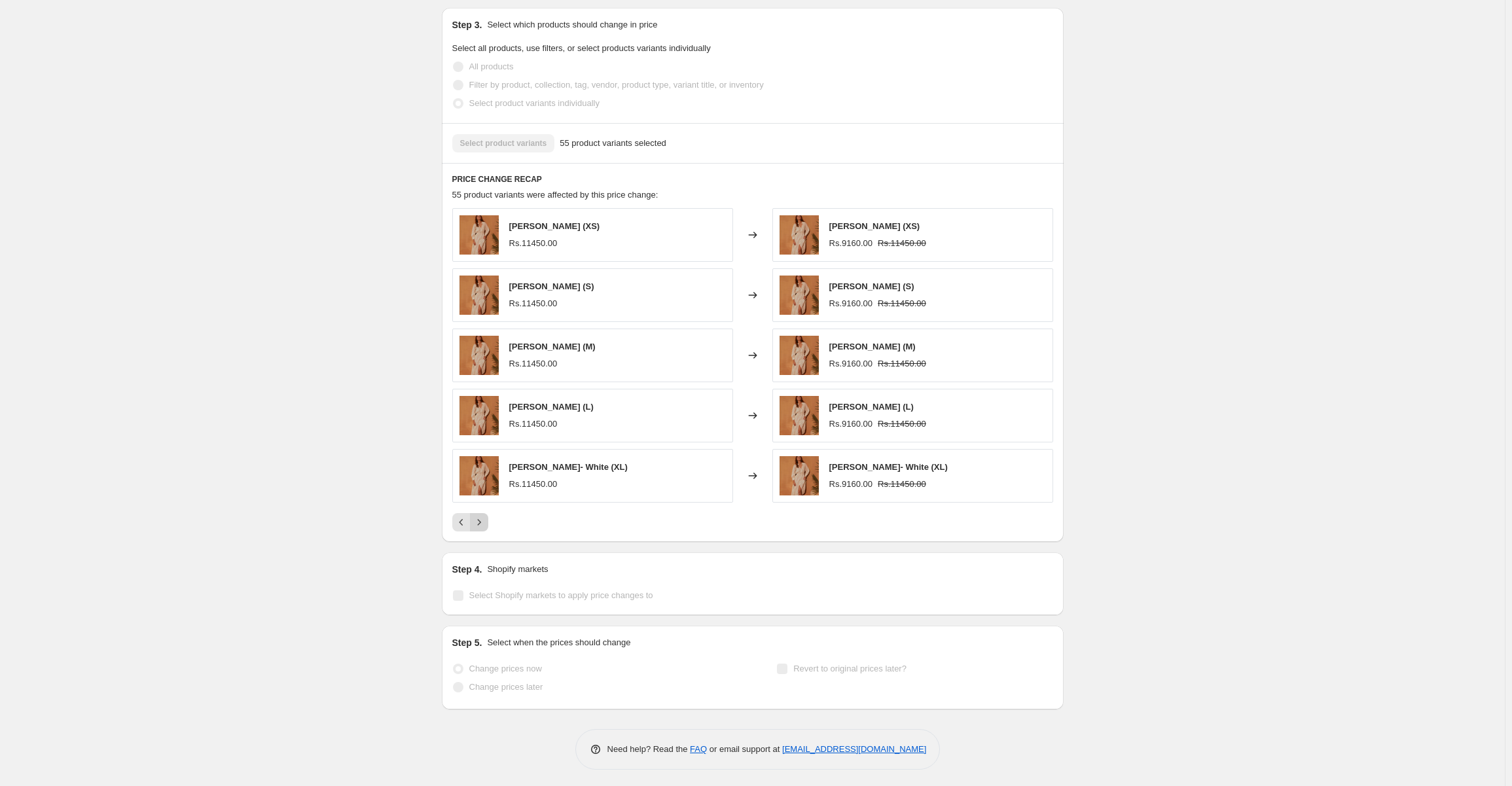
click at [484, 517] on div "Pagination" at bounding box center [479, 522] width 18 height 18
